Goal: Find specific page/section: Find specific page/section

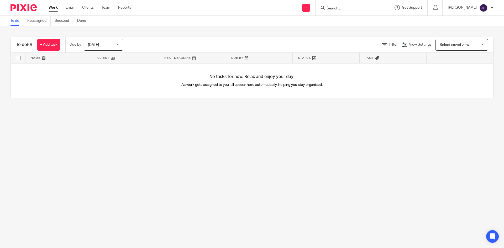
click at [89, 8] on link "Clients" at bounding box center [88, 7] width 12 height 5
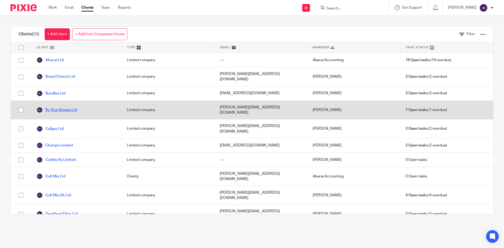
click at [61, 107] on link "By Your Arrows Ltd" at bounding box center [56, 110] width 40 height 6
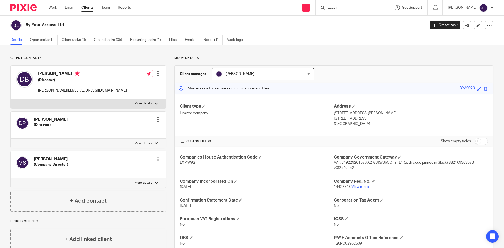
drag, startPoint x: 217, startPoint y: 39, endPoint x: 212, endPoint y: 35, distance: 6.6
click at [217, 39] on link "Notes (1)" at bounding box center [212, 40] width 19 height 10
